Goal: Use online tool/utility: Utilize a website feature to perform a specific function

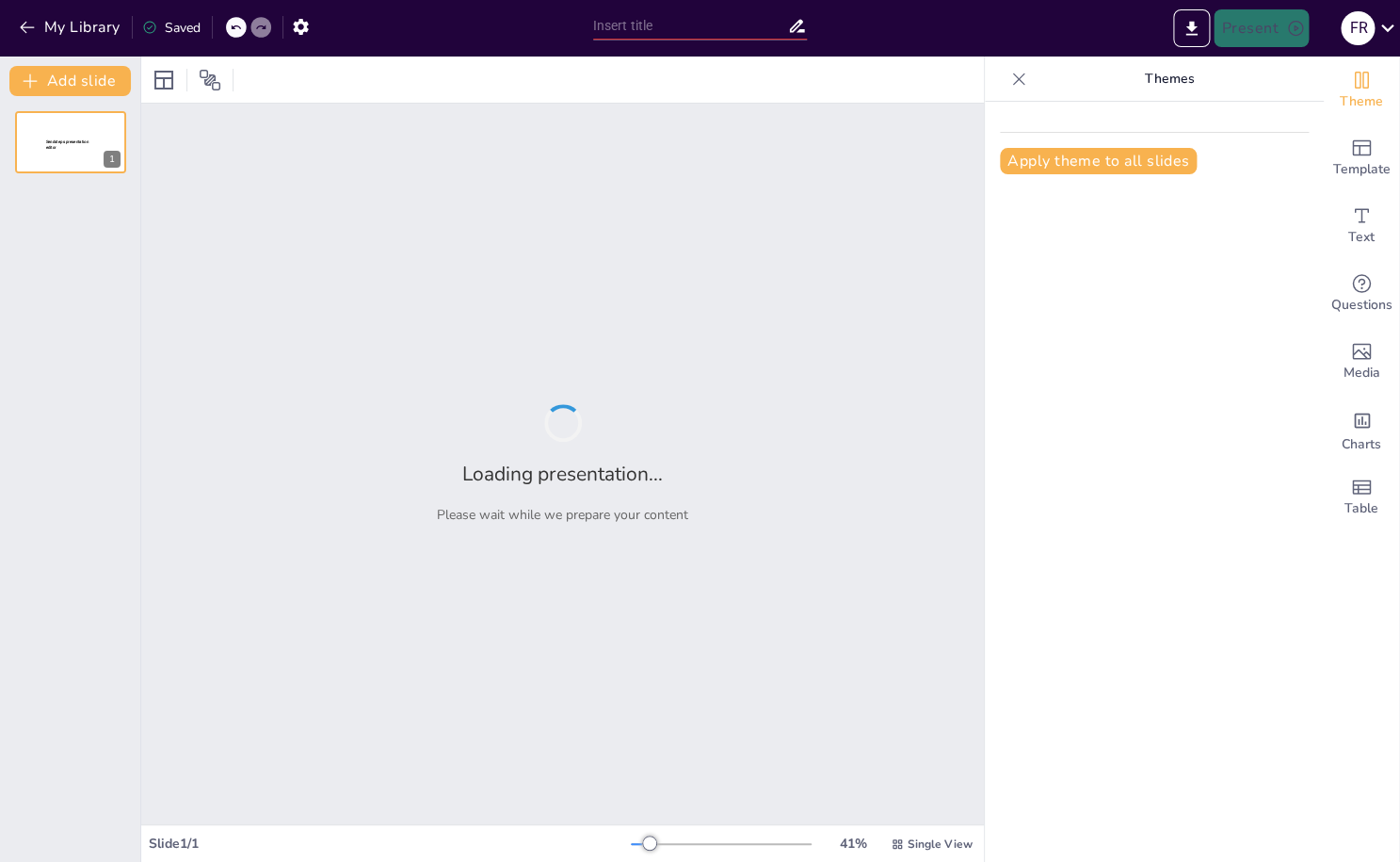
type input "Modulair Onderwijs: Structuur en Flexibiliteit in de Leeromgeving"
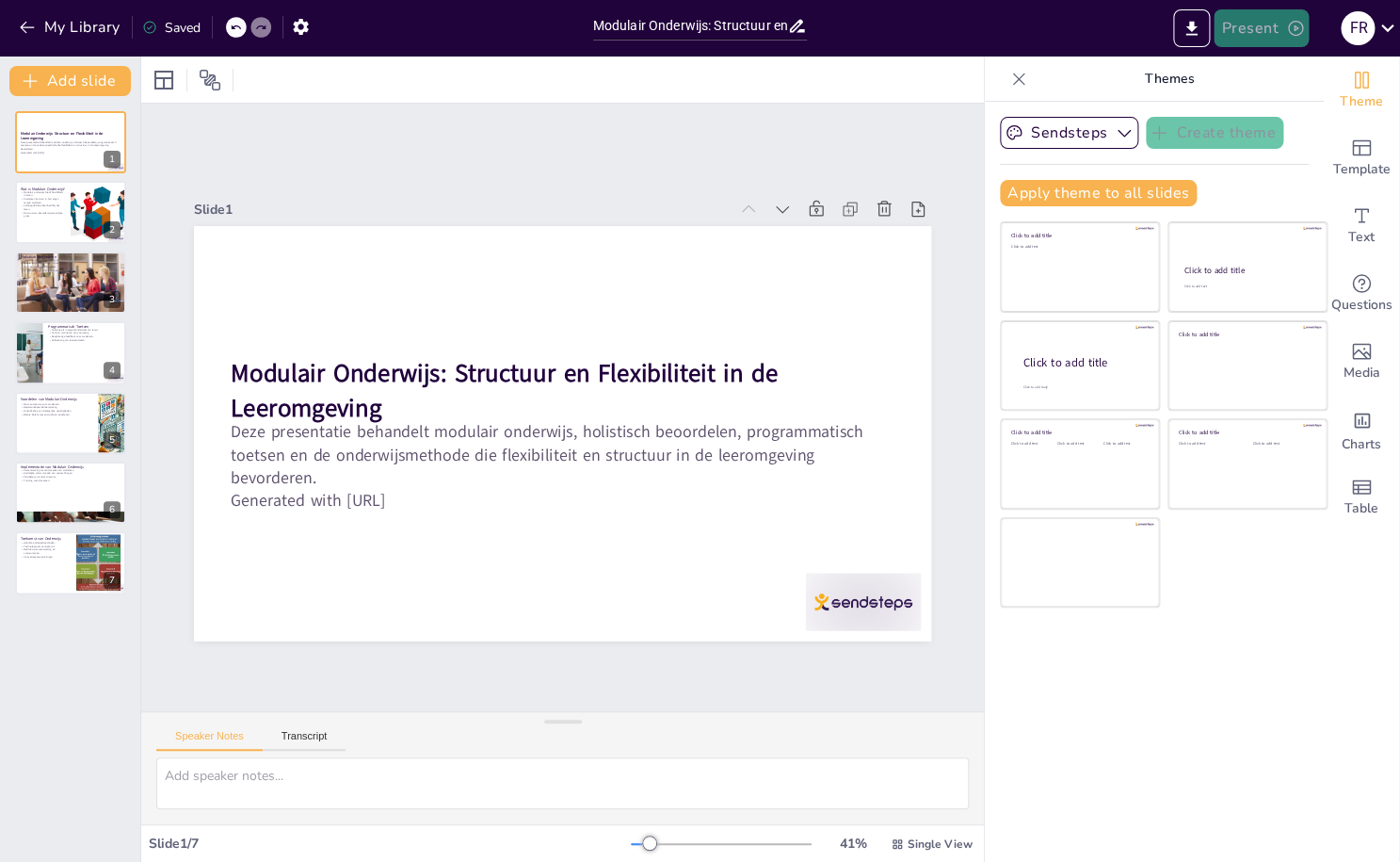
click at [1243, 30] on button "Present" at bounding box center [1261, 28] width 94 height 38
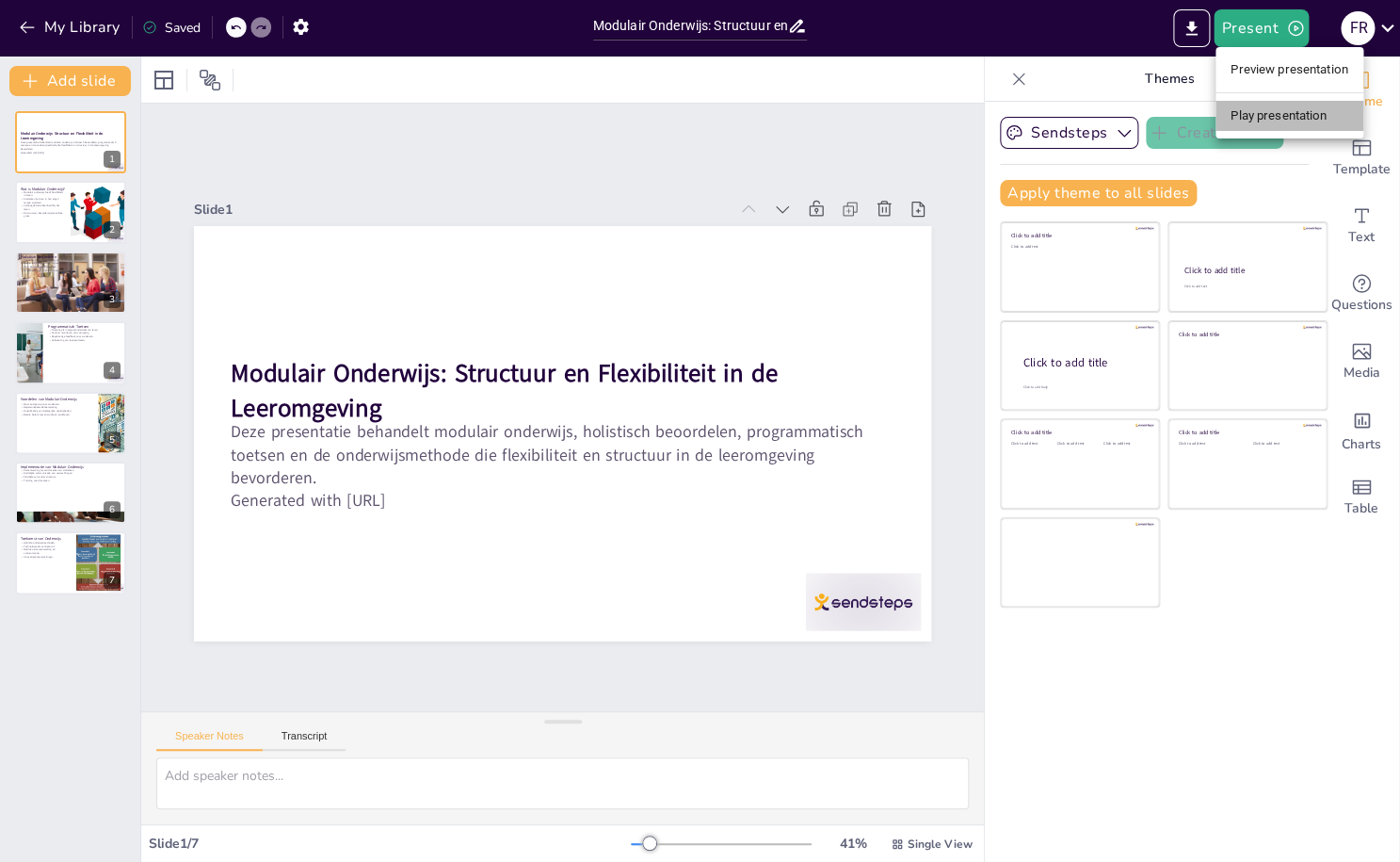
click at [1252, 114] on li "Play presentation" at bounding box center [1290, 116] width 148 height 30
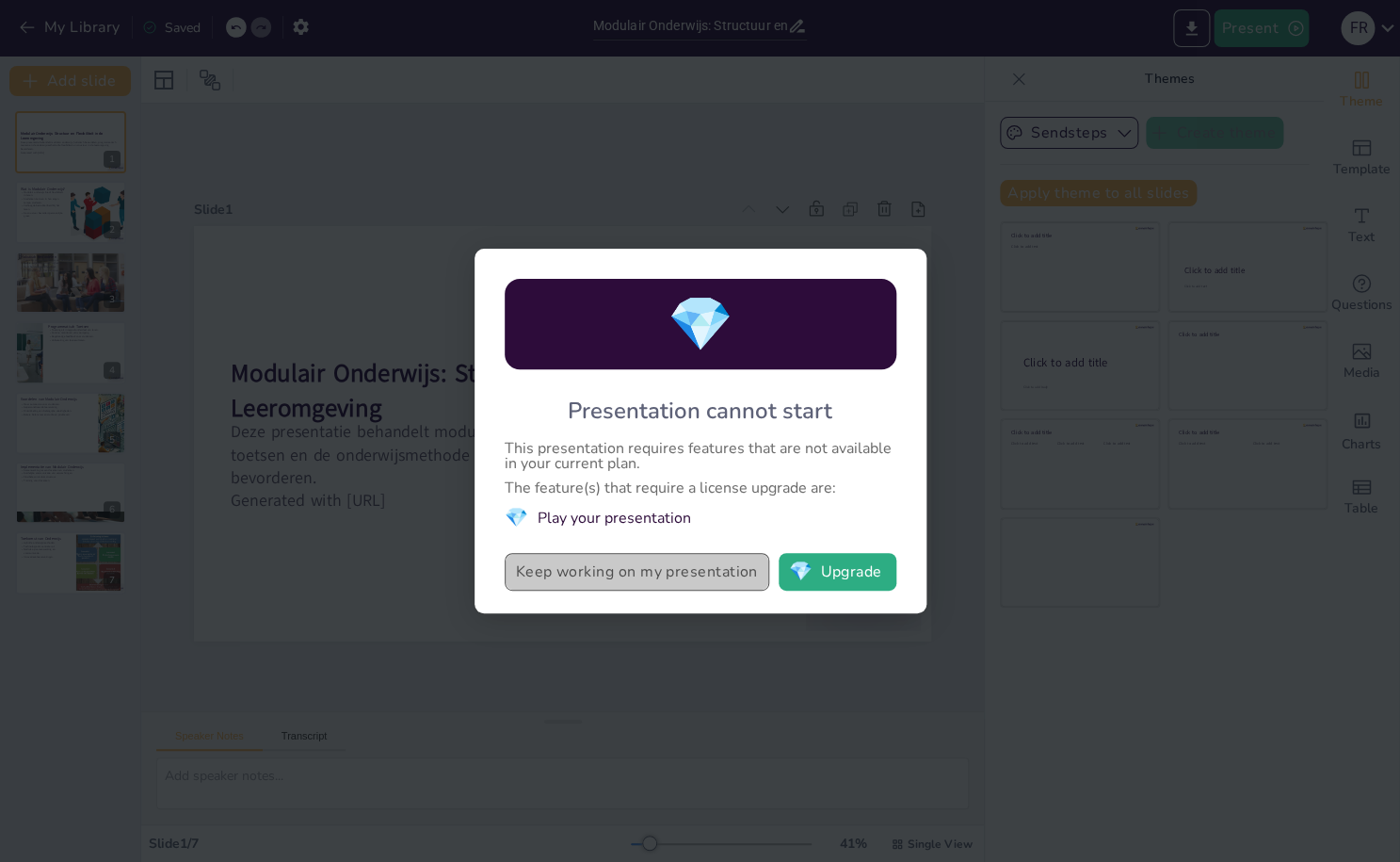
click at [723, 569] on button "Keep working on my presentation" at bounding box center [636, 571] width 265 height 38
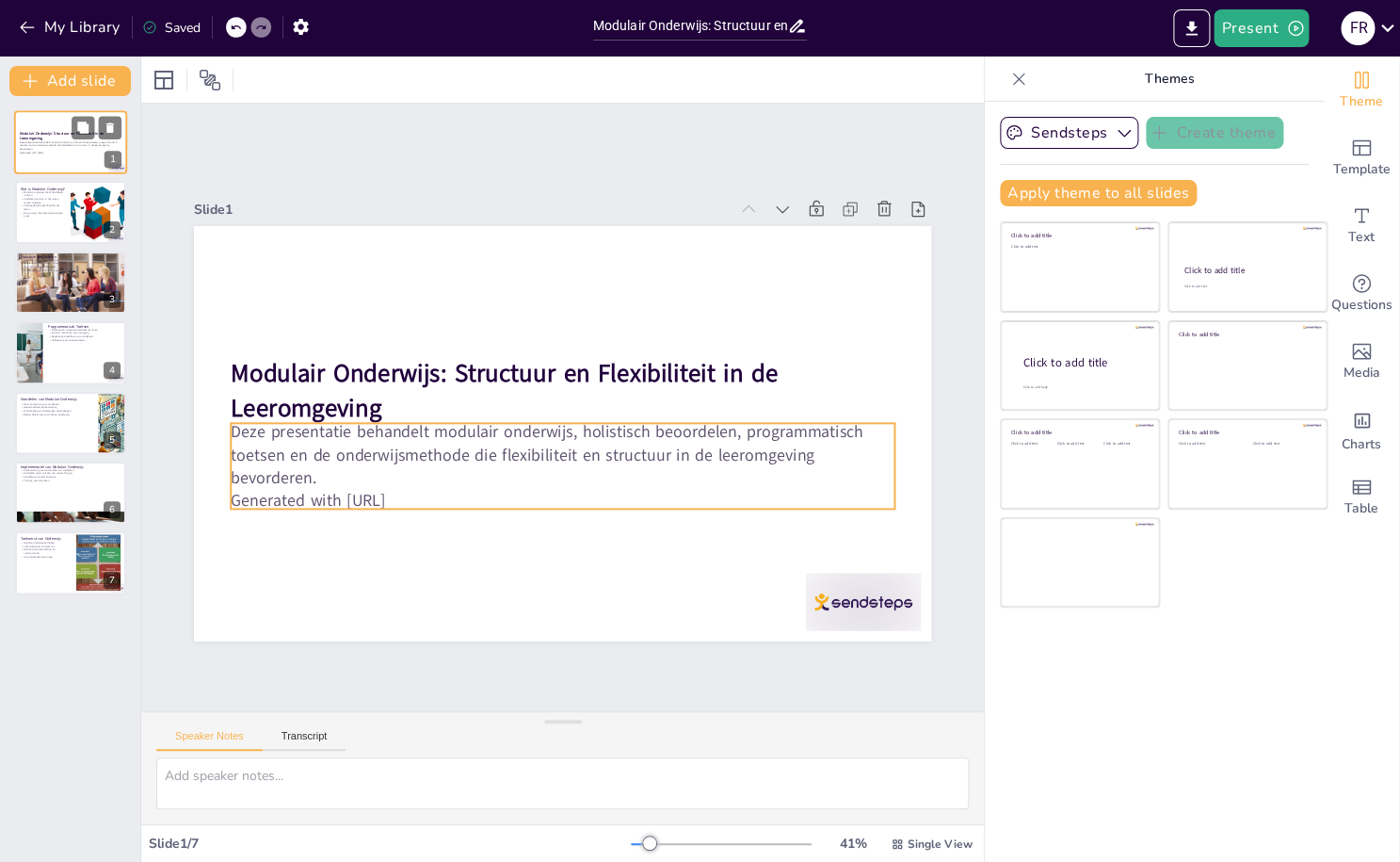
click at [77, 145] on p "Deze presentatie behandelt modulair onderwijs, holistisch beoordelen, programma…" at bounding box center [71, 145] width 102 height 11
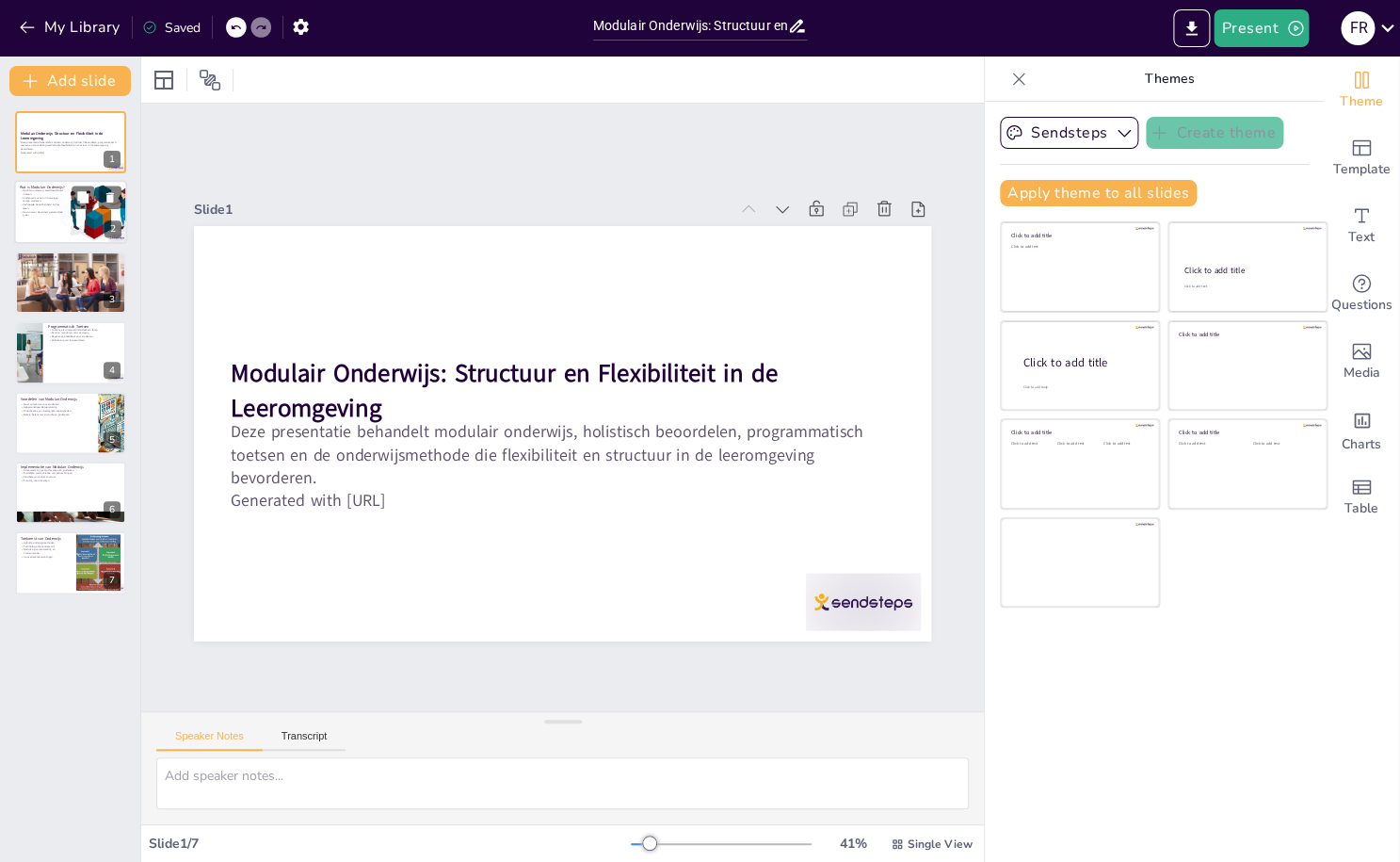
click at [61, 232] on div at bounding box center [70, 213] width 113 height 65
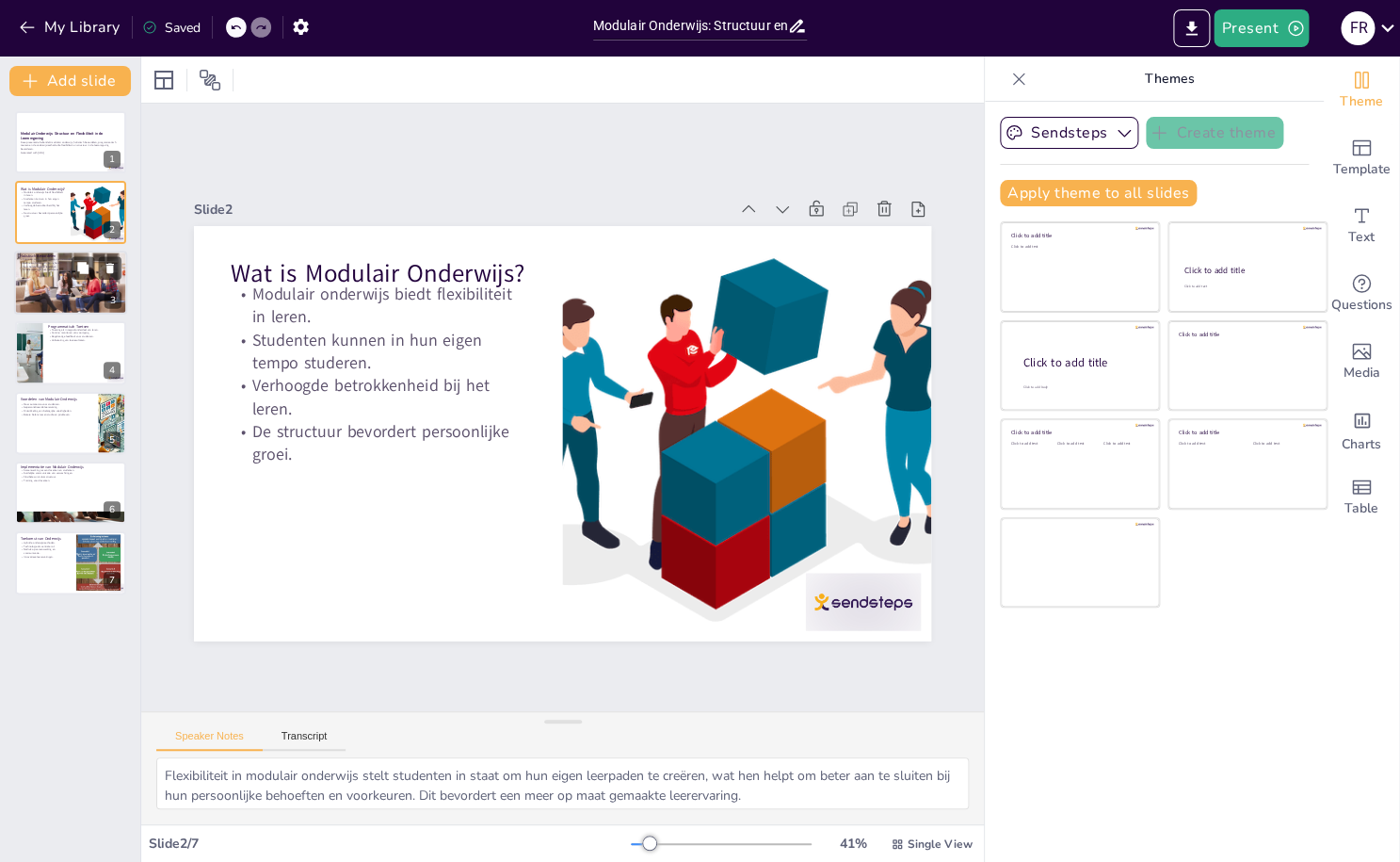
click at [95, 283] on div at bounding box center [70, 282] width 113 height 75
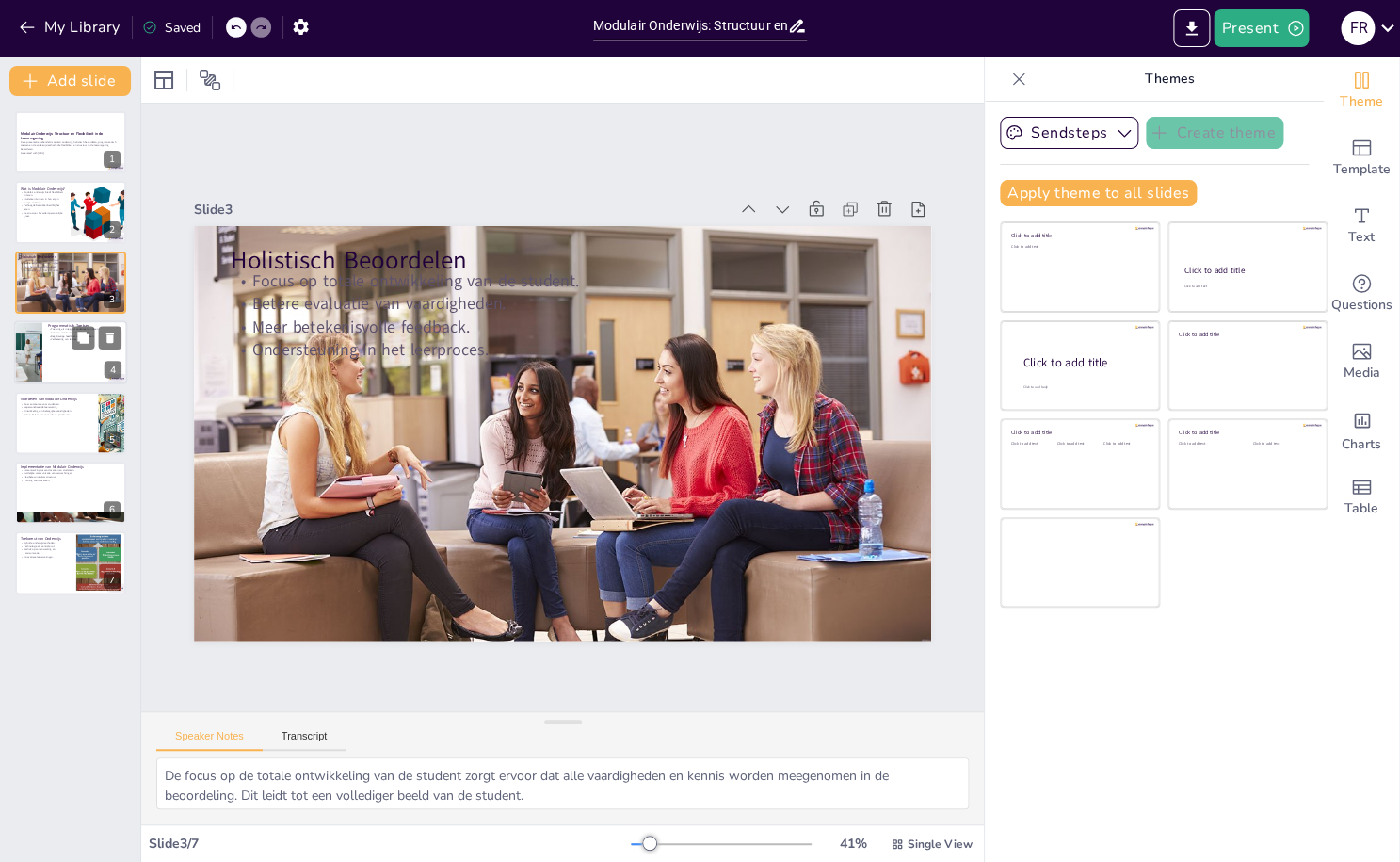
click at [81, 354] on div at bounding box center [70, 353] width 113 height 65
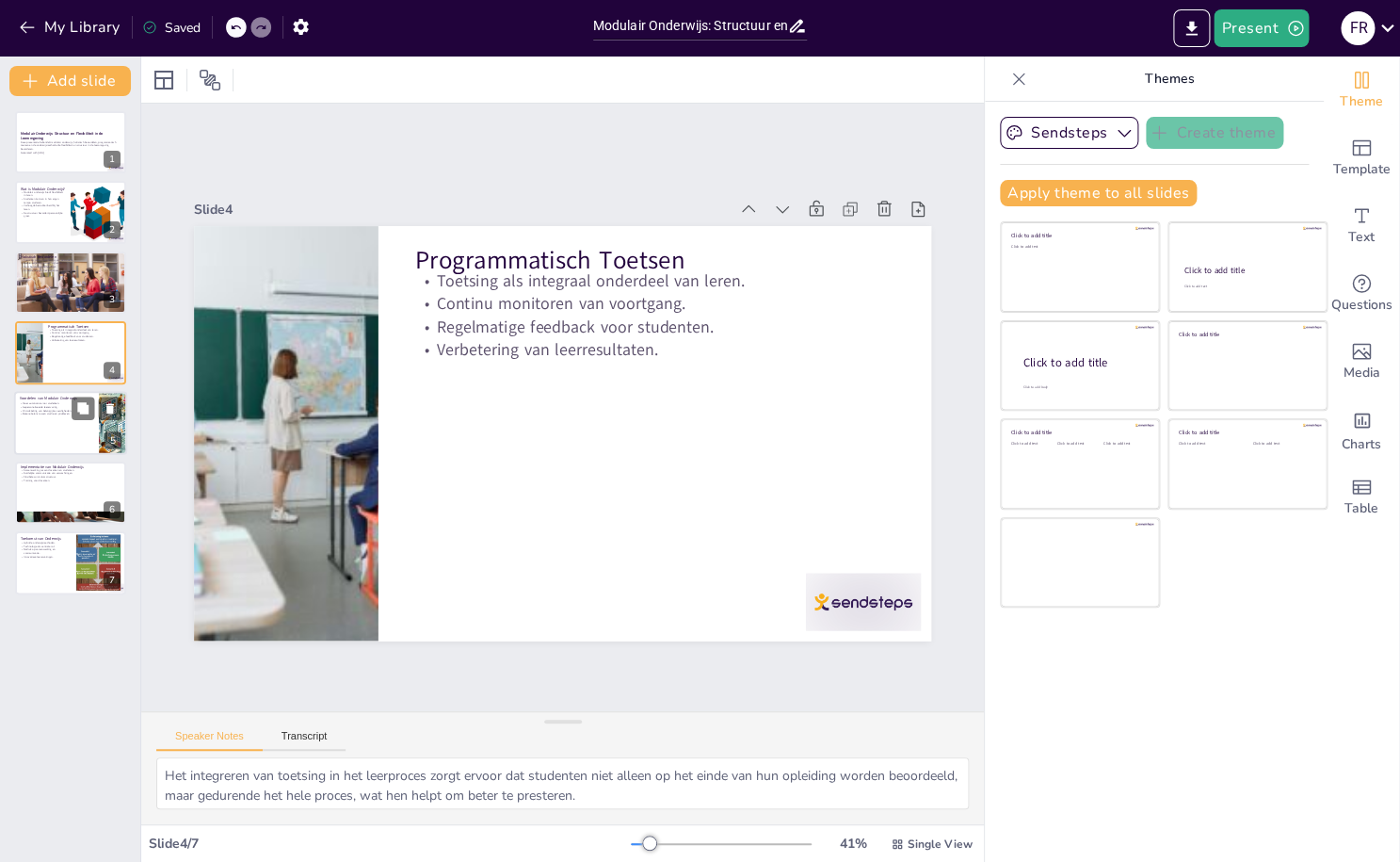
click at [65, 419] on div at bounding box center [70, 423] width 113 height 65
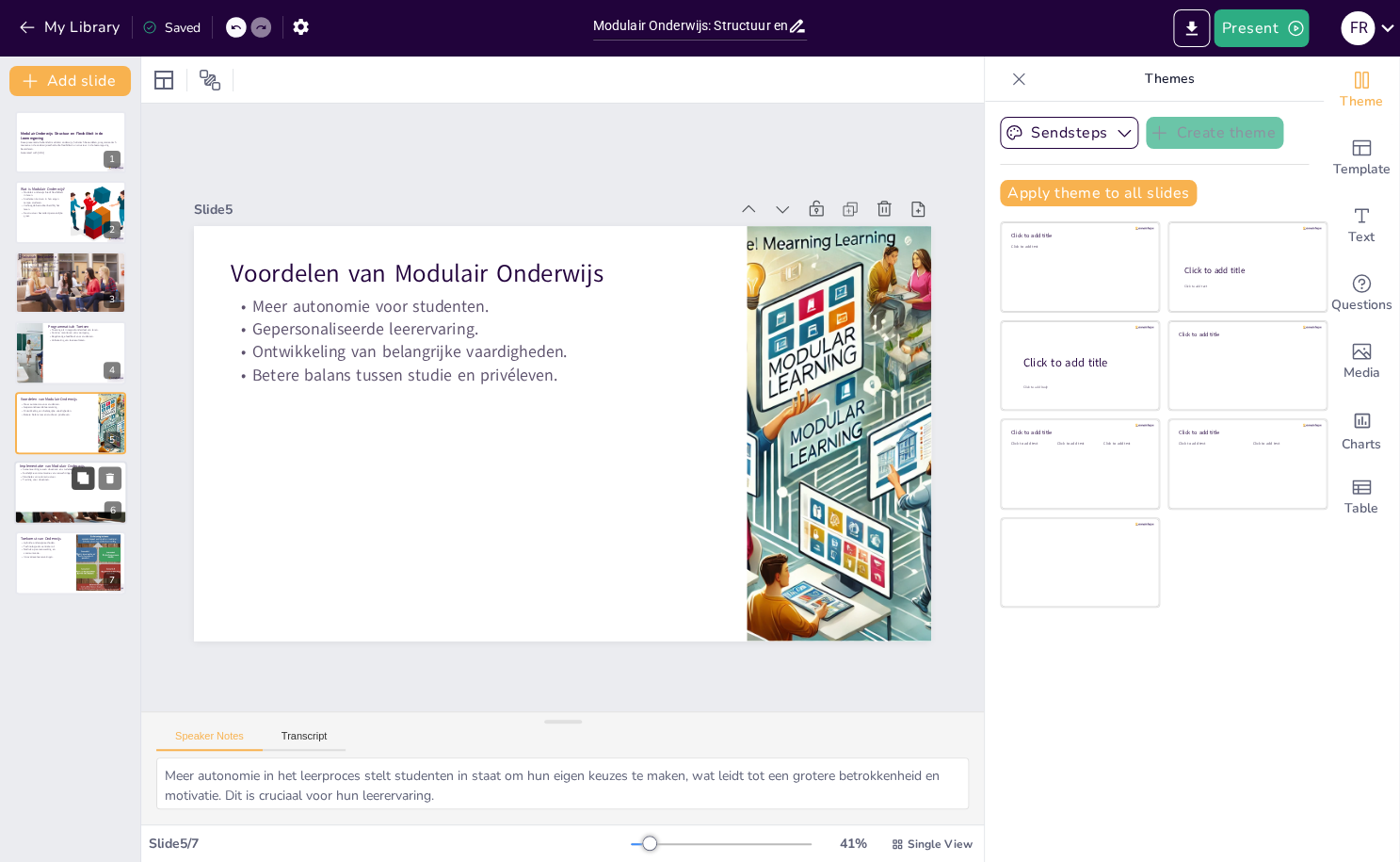
click at [82, 478] on icon at bounding box center [83, 478] width 12 height 12
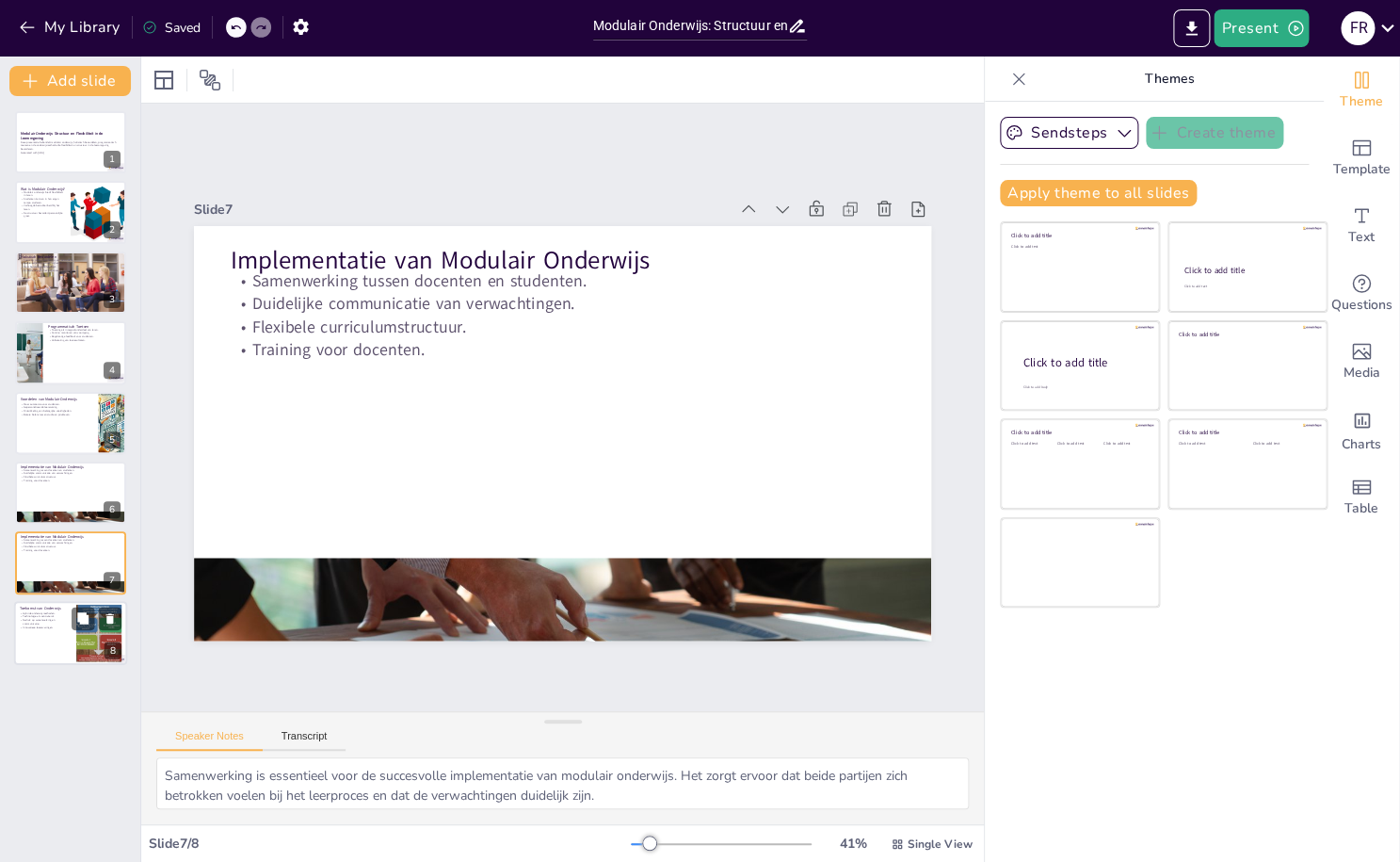
click at [66, 625] on div "Hybride onderwijsmethoden. Technologie als centrale rol. Nadruk op samenwerking…" at bounding box center [45, 620] width 51 height 18
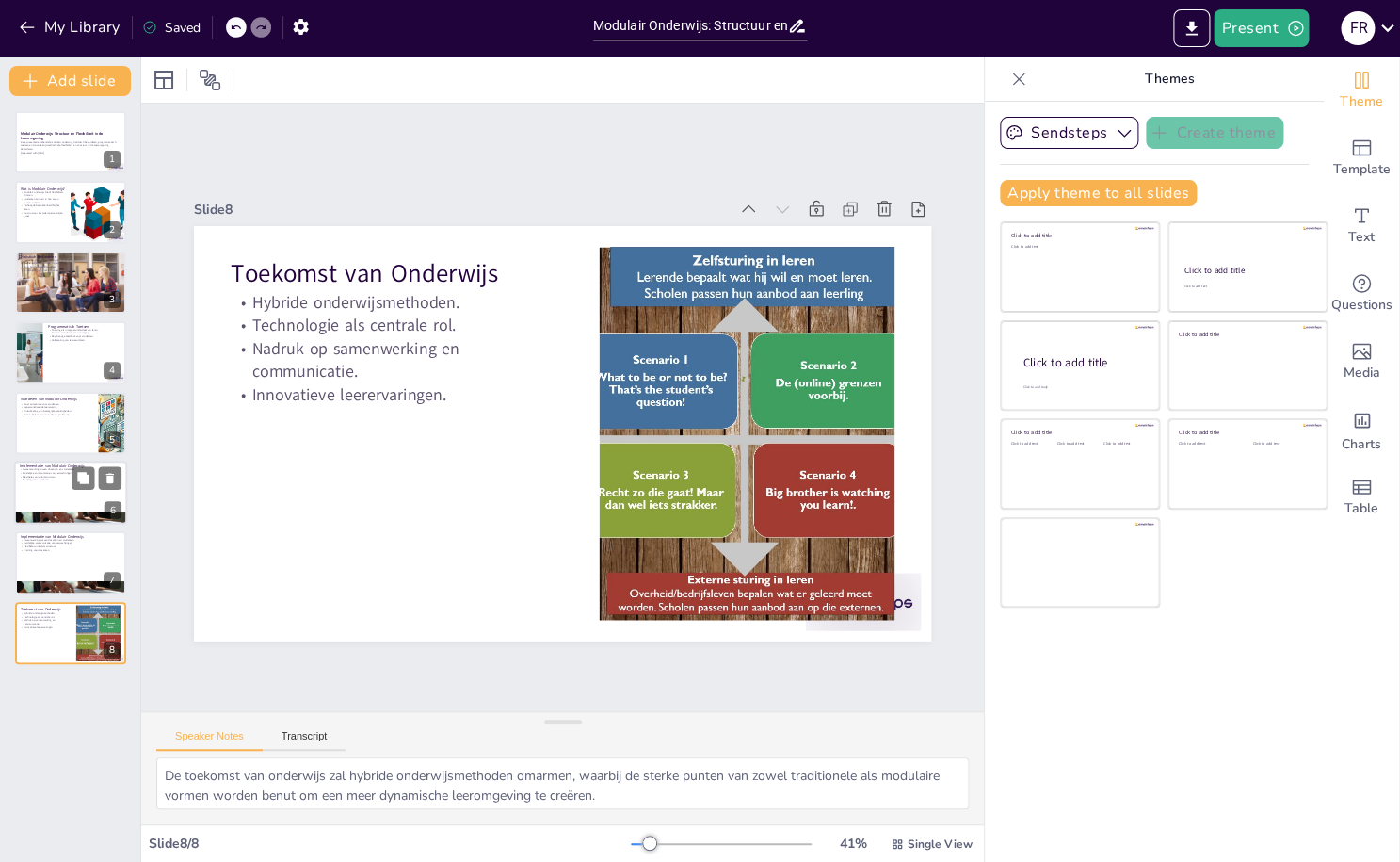
click at [88, 491] on div at bounding box center [70, 492] width 113 height 65
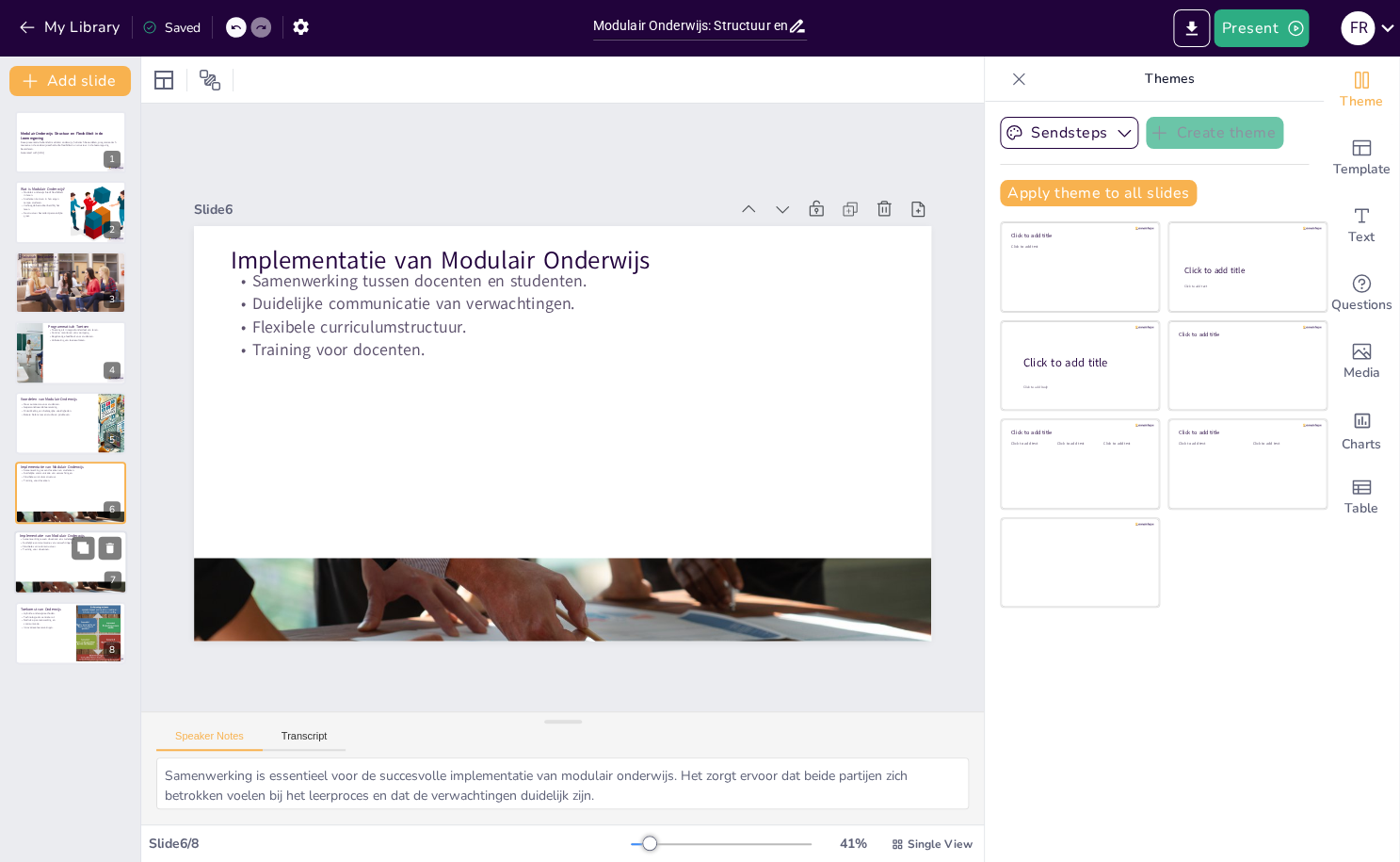
click at [69, 551] on p "Training voor docenten." at bounding box center [71, 550] width 102 height 4
click at [50, 633] on div at bounding box center [70, 633] width 113 height 65
type textarea "De toekomst van onderwijs zal hybride onderwijsmethoden omarmen, waarbij de ste…"
